Goal: Get advice/opinions

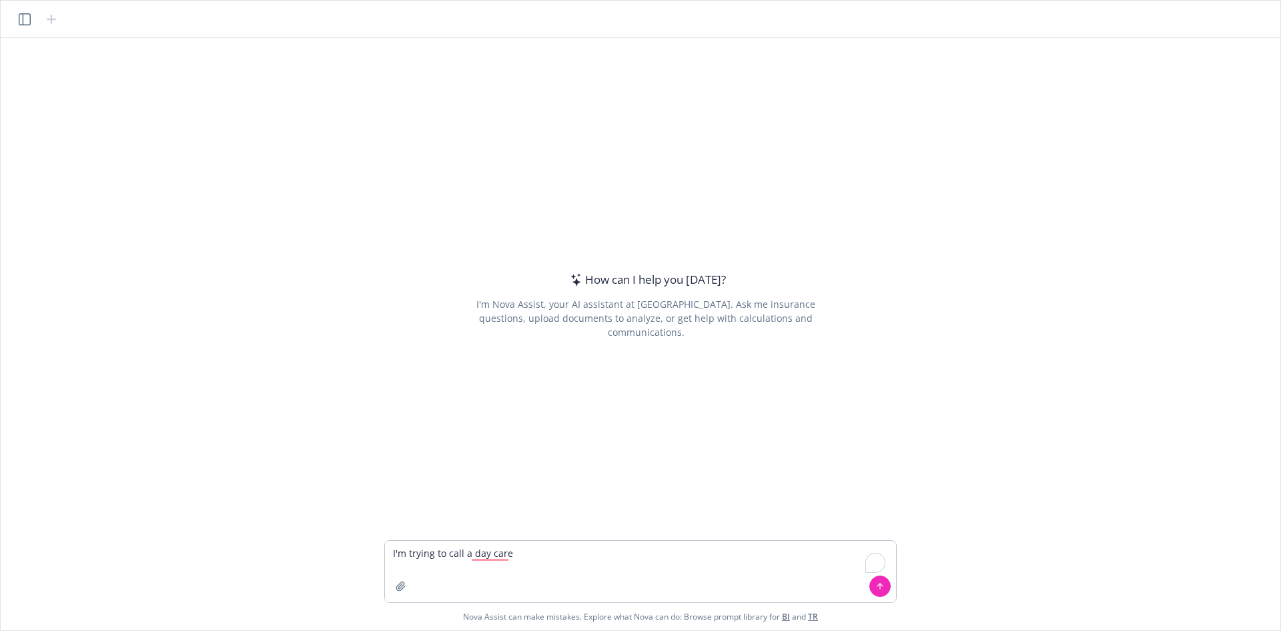
click at [541, 529] on div at bounding box center [646, 532] width 1259 height 16
click at [543, 553] on textarea "I'm trying to call a day care" at bounding box center [640, 571] width 511 height 61
paste textarea "day care quotes / availability for tour tour/ 9 months"
click at [523, 565] on textarea "I'm trying to call a day care day care quotes / availability for tour tour/ 9 m…" at bounding box center [640, 571] width 511 height 61
click at [513, 554] on textarea "I'm trying to call a day care day care quotes / availability for tour tour/ 9 m…" at bounding box center [640, 571] width 511 height 61
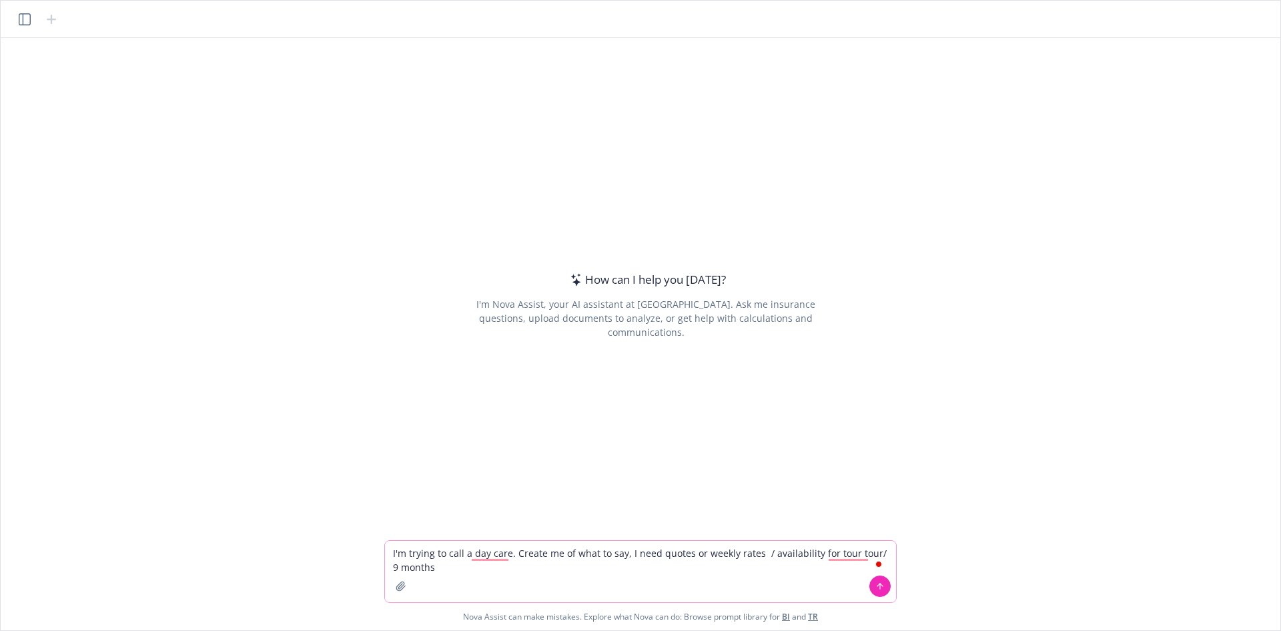
click at [759, 555] on textarea "I'm trying to call a day care. Create me of what to say, I need quotes or weekl…" at bounding box center [640, 571] width 511 height 61
type textarea "I'm trying to call a day care. Create me of what to say, I need quotes or weekl…"
